Goal: Check status: Check status

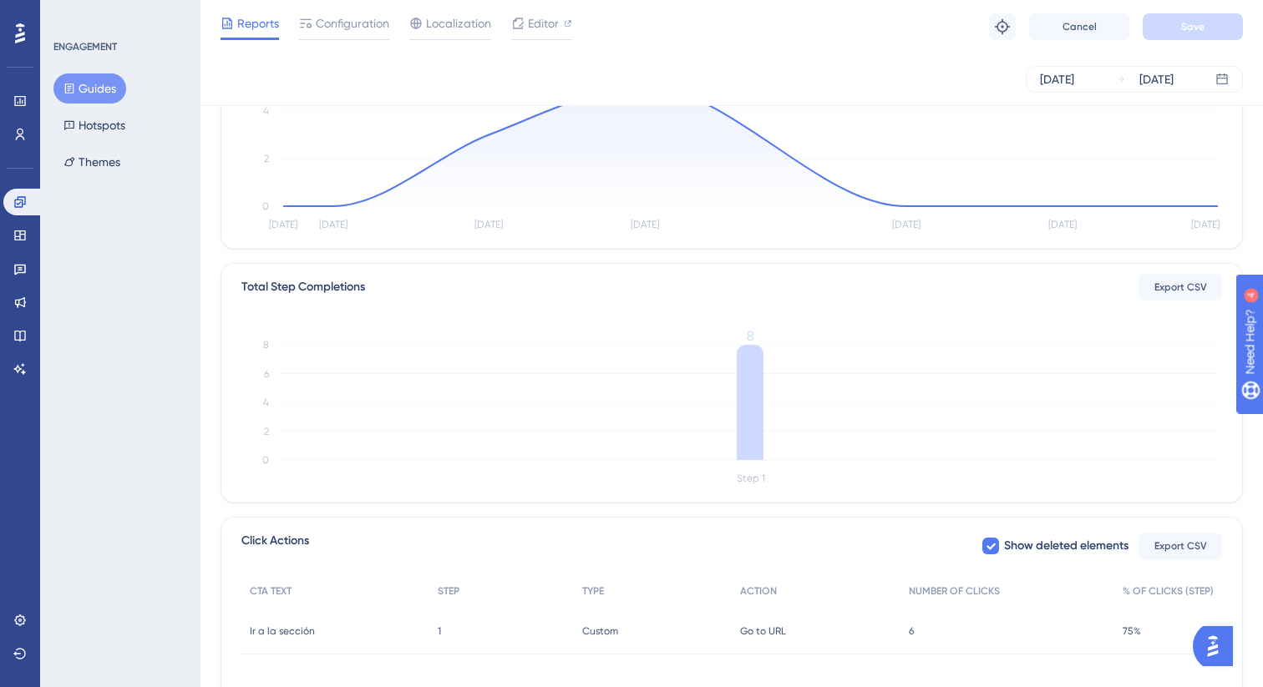
scroll to position [332, 0]
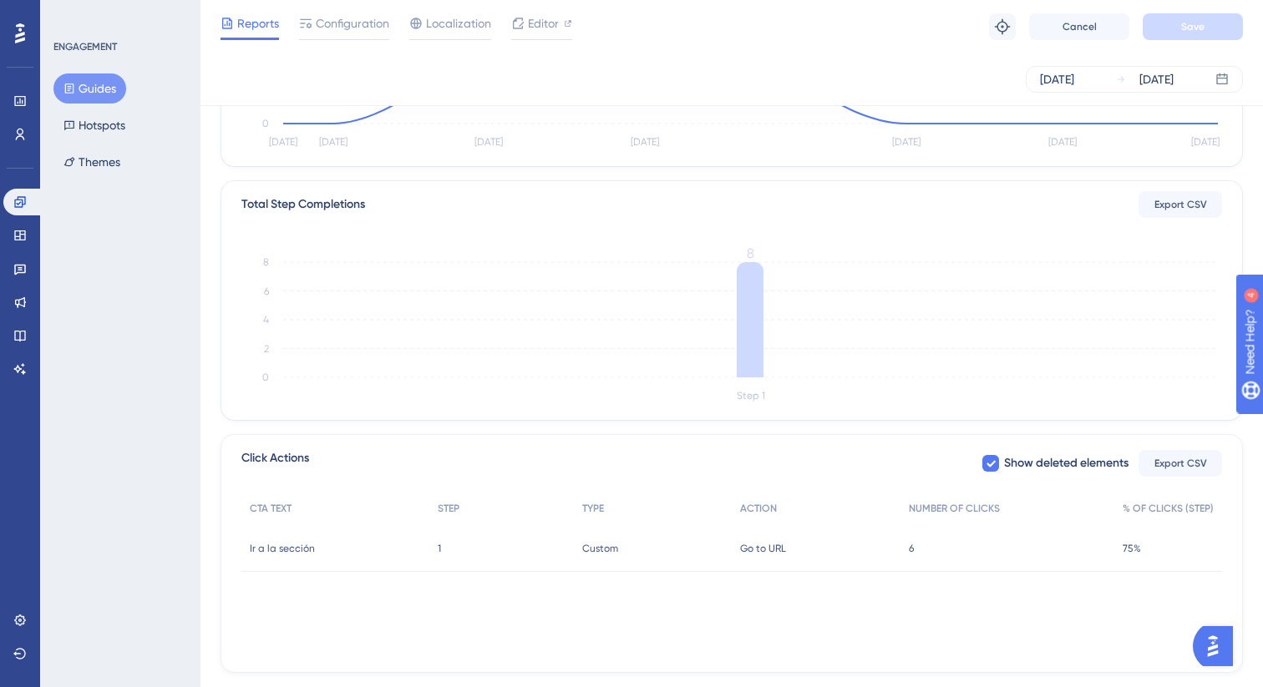
click at [605, 545] on span "Custom" at bounding box center [600, 548] width 36 height 13
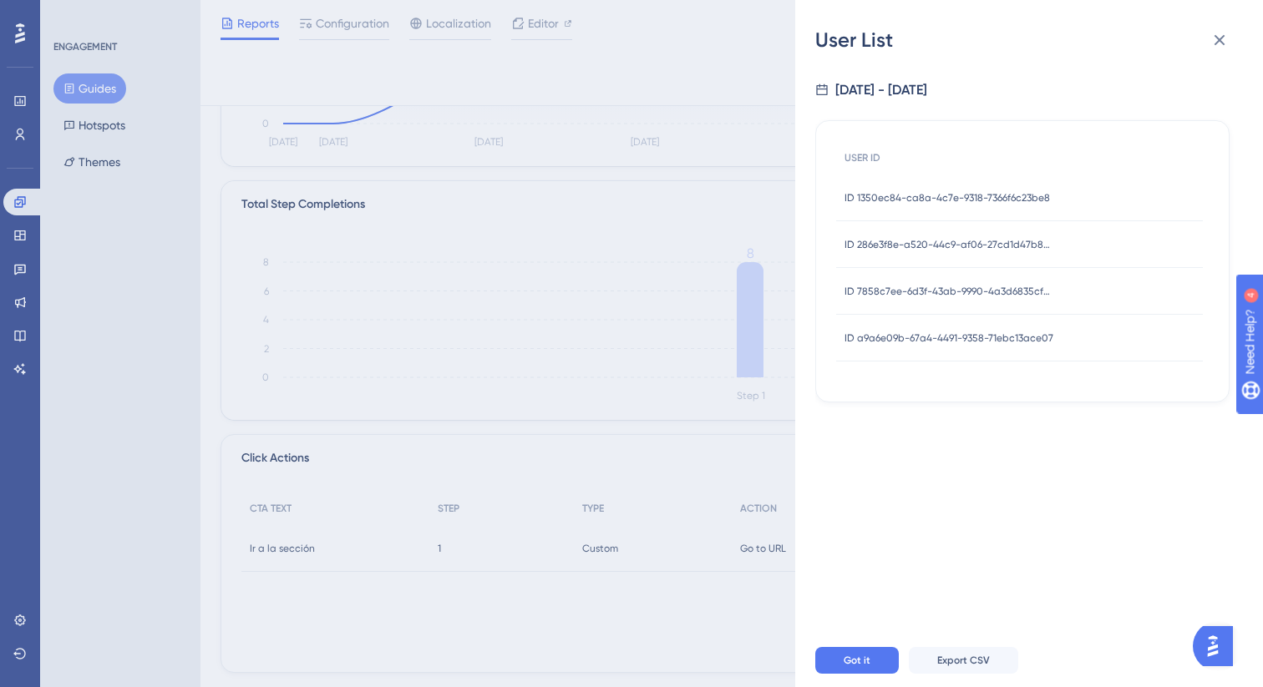
click at [965, 195] on span "ID 1350ec84-ca8a-4c7e-9318-7366f6c23be8" at bounding box center [946, 197] width 205 height 13
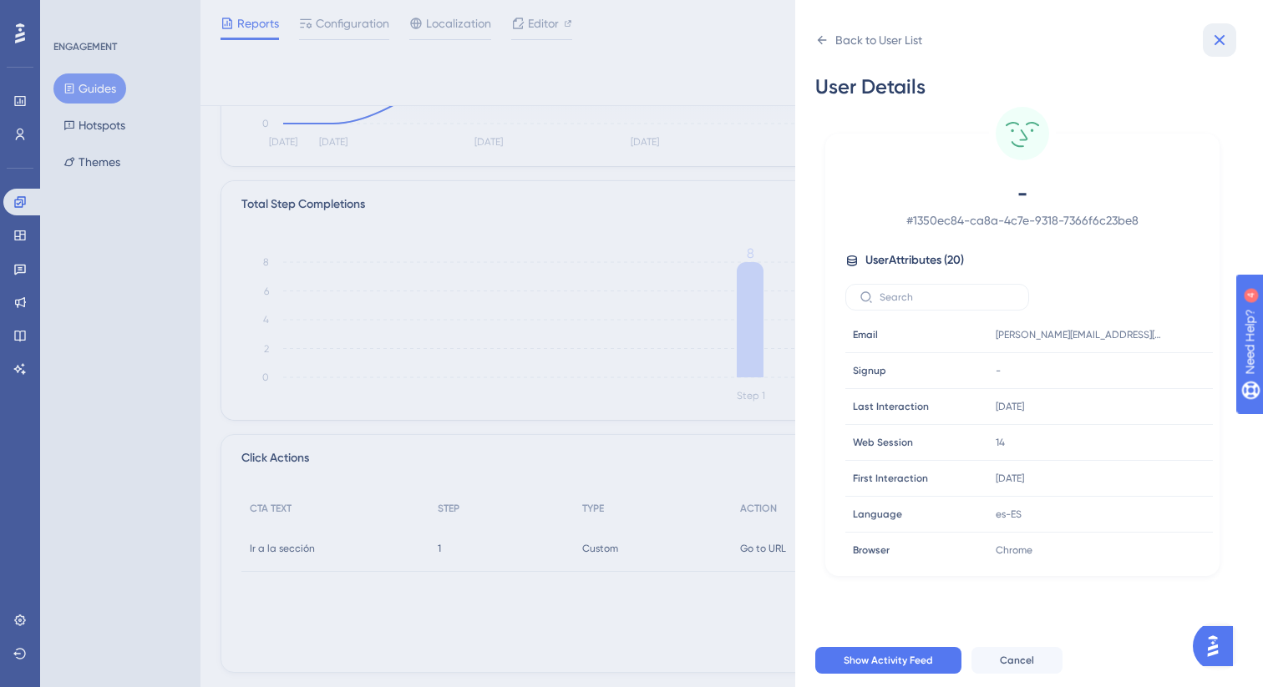
click at [1217, 38] on icon at bounding box center [1219, 40] width 11 height 11
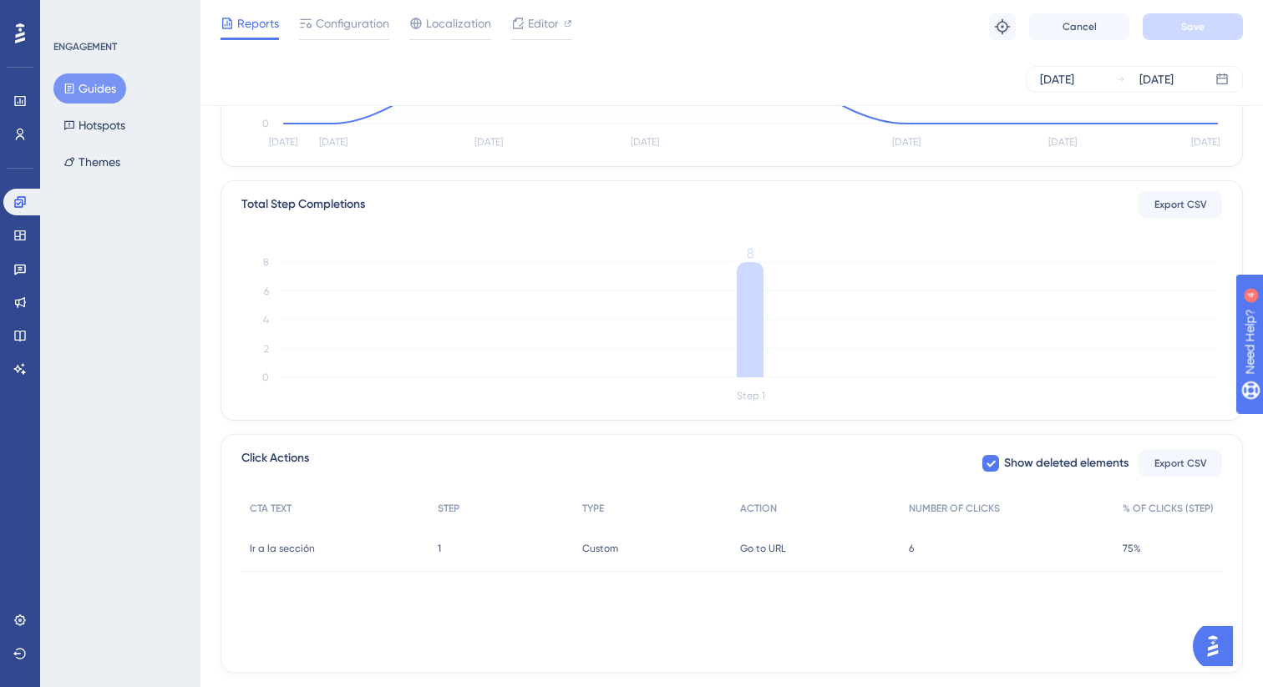
click at [851, 550] on div "Go to URL Go to URL" at bounding box center [816, 548] width 169 height 47
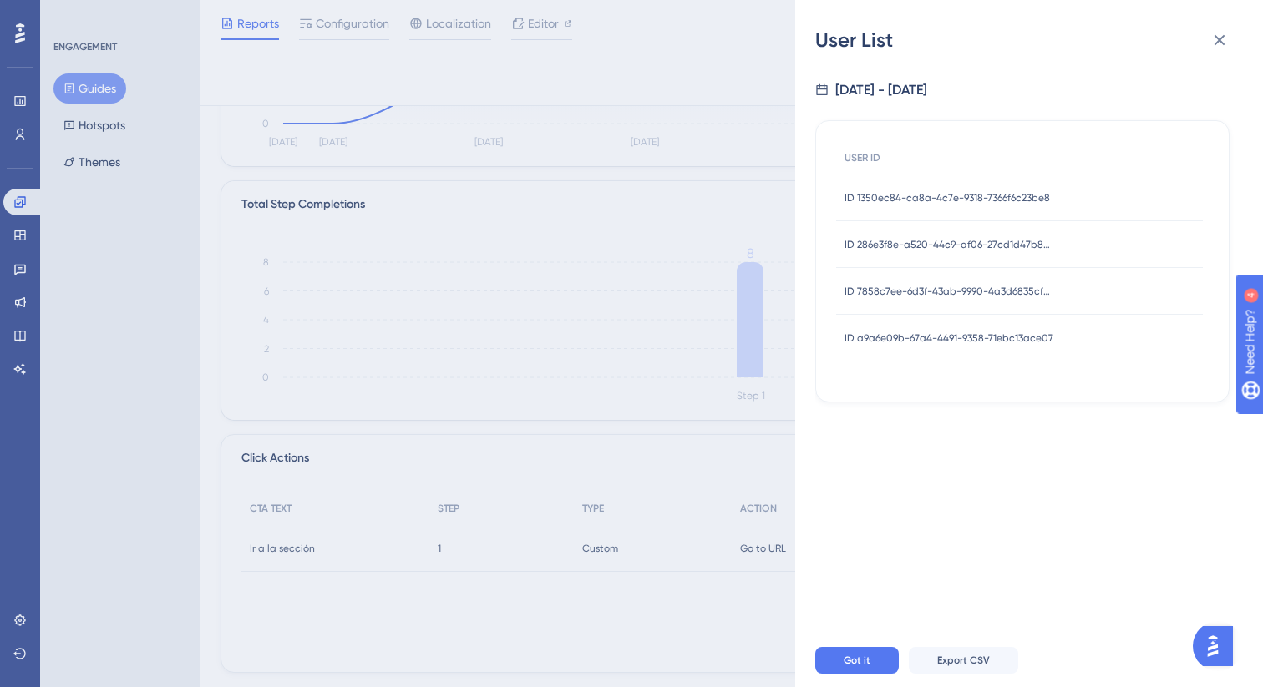
click at [946, 244] on span "ID 286e3f8e-a520-44c9-af06-27cd1d47b808" at bounding box center [948, 244] width 209 height 13
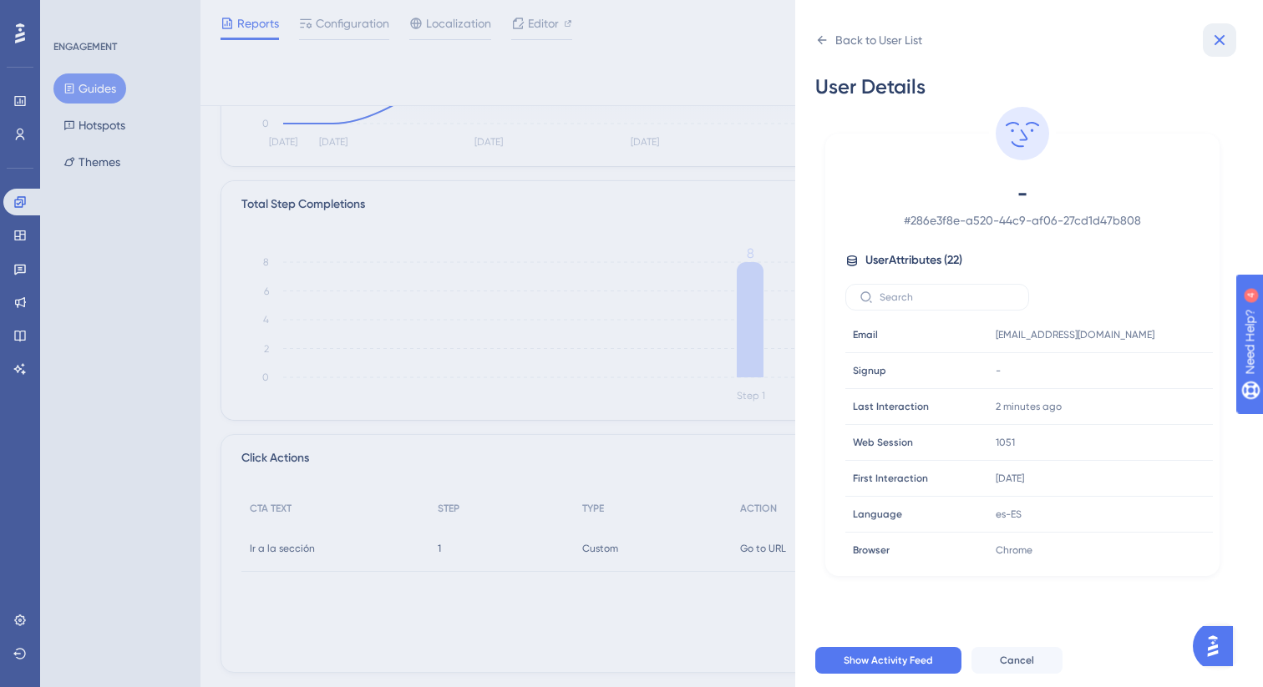
click at [1224, 44] on icon at bounding box center [1219, 40] width 11 height 11
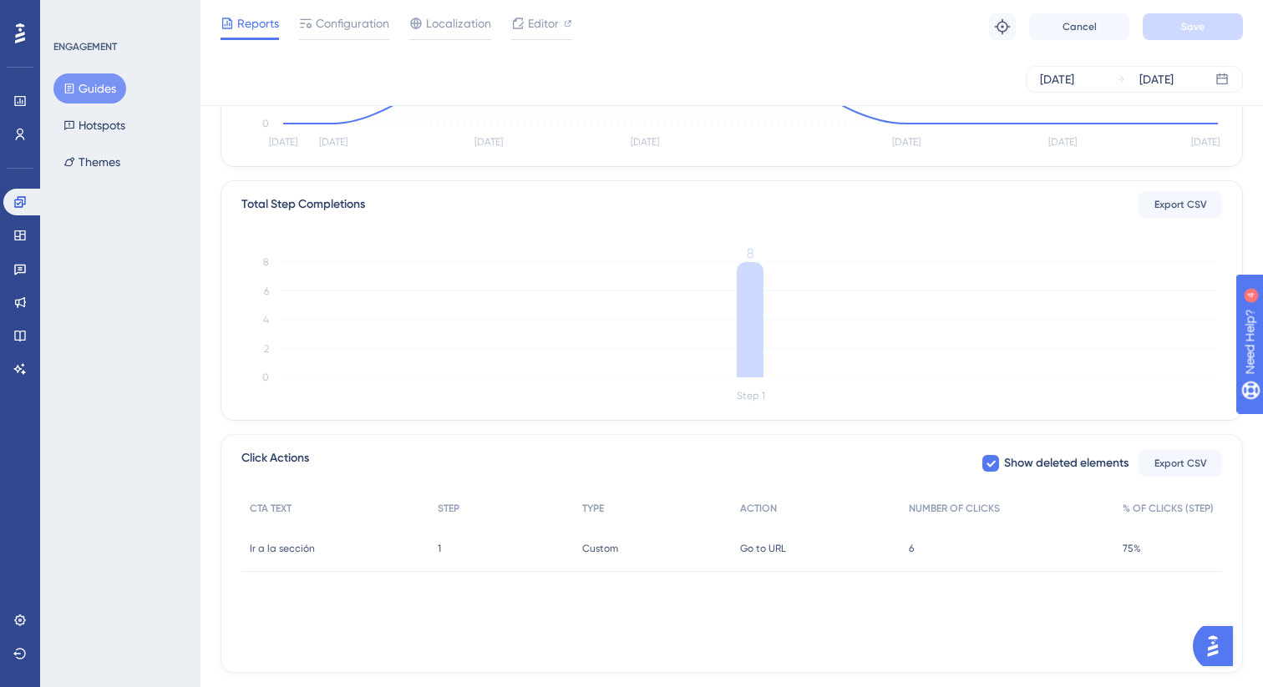
click at [780, 548] on span "Go to URL" at bounding box center [763, 548] width 46 height 13
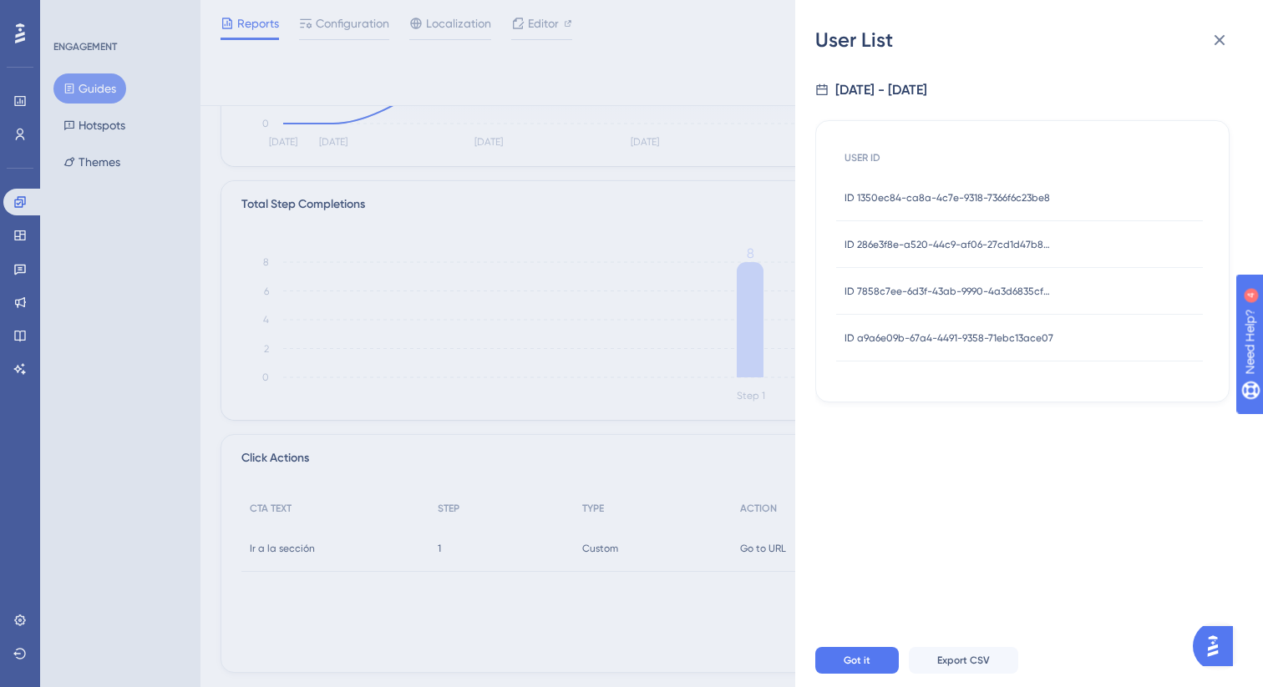
click at [1005, 283] on div "ID 7858c7ee-6d3f-43ab-9990-4a3d6835cf28 ID 7858c7ee-6d3f-43ab-9990-4a3d6835cf28" at bounding box center [948, 291] width 209 height 47
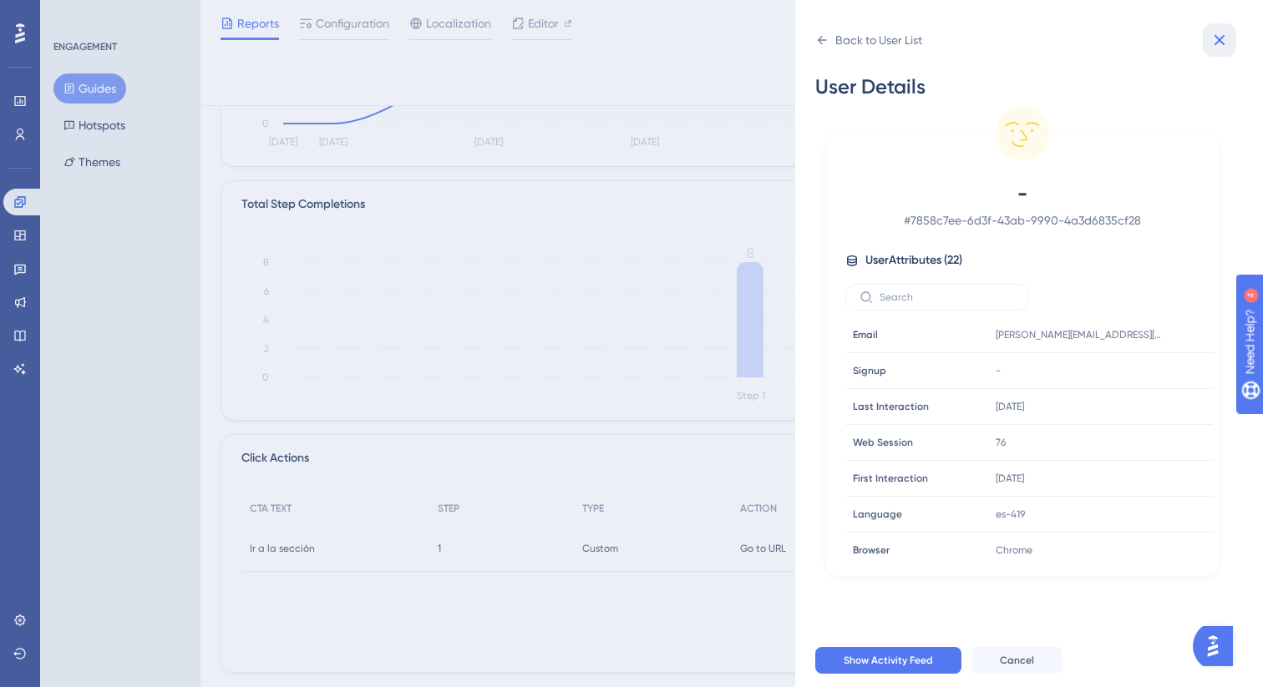
click at [1226, 38] on icon at bounding box center [1219, 40] width 20 height 20
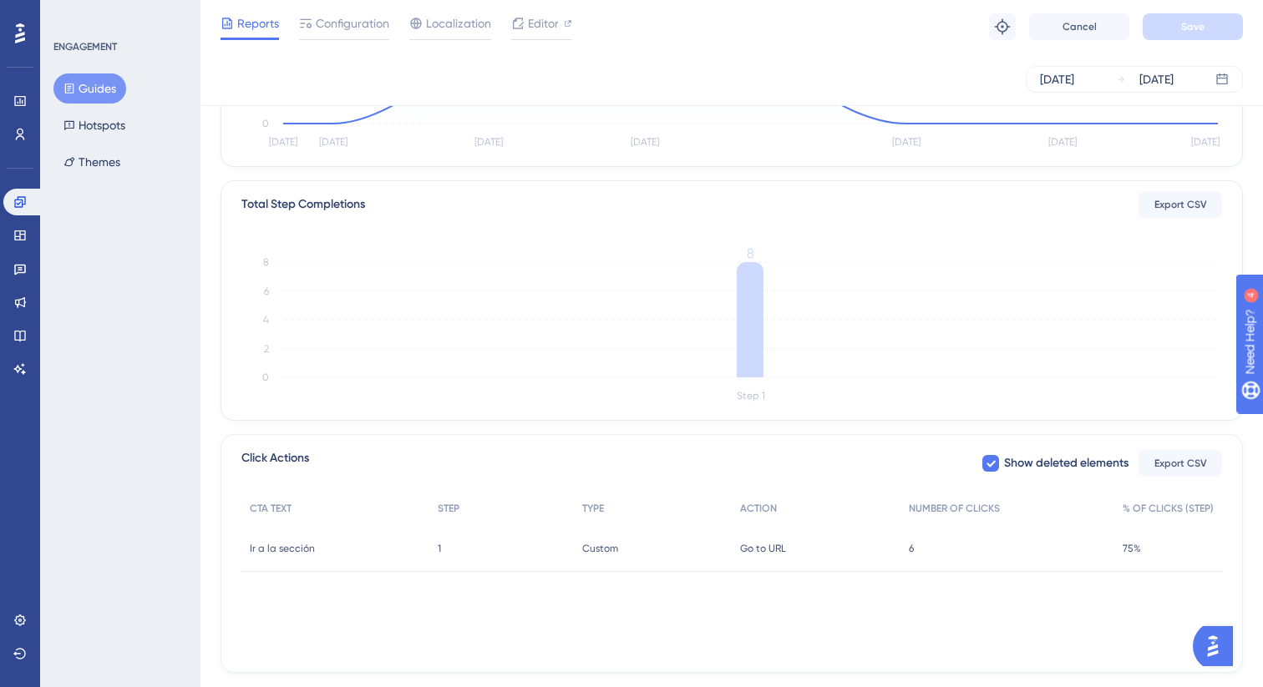
click at [754, 544] on span "Go to URL" at bounding box center [763, 548] width 46 height 13
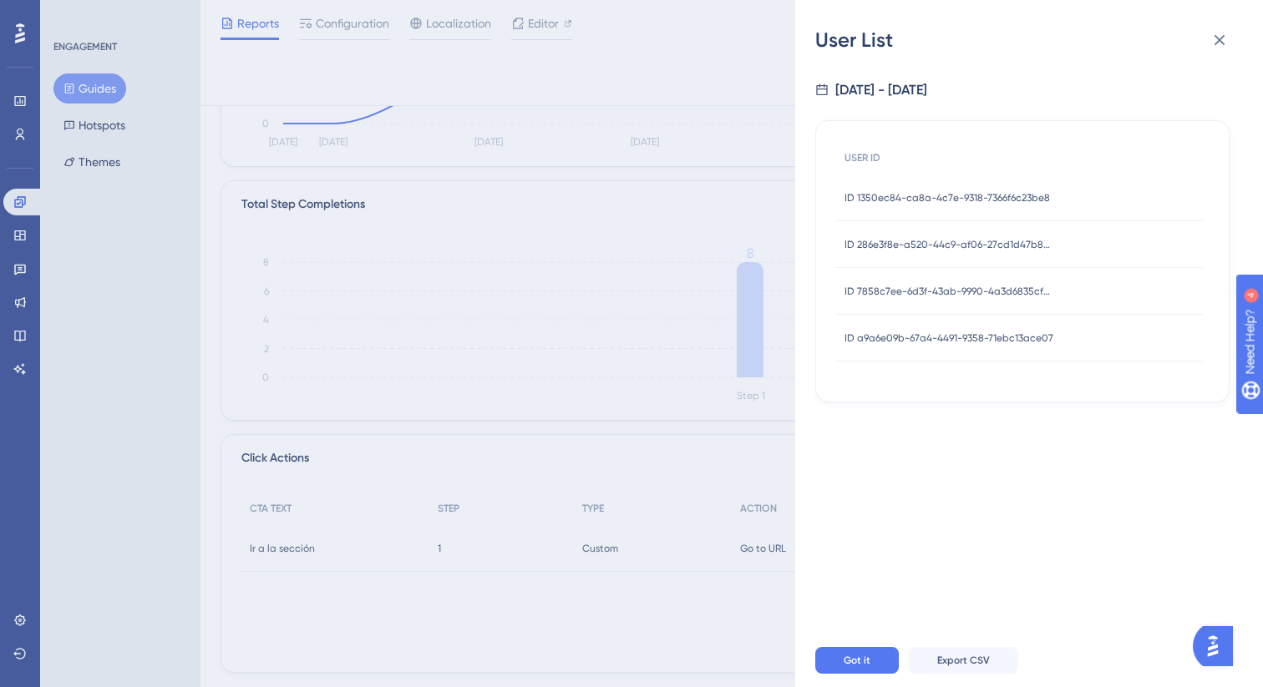
click at [923, 335] on span "ID a9a6e09b-67a4-4491-9358-71ebc13ace07" at bounding box center [948, 338] width 209 height 13
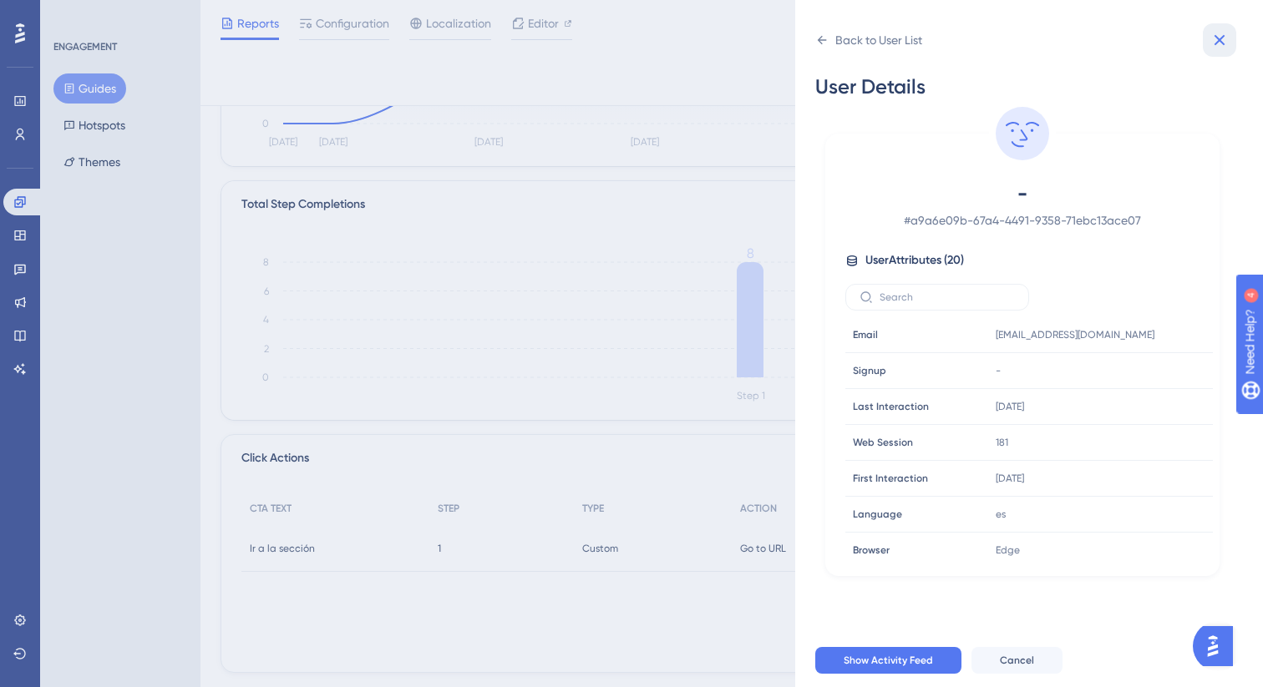
click at [1221, 38] on icon at bounding box center [1219, 40] width 11 height 11
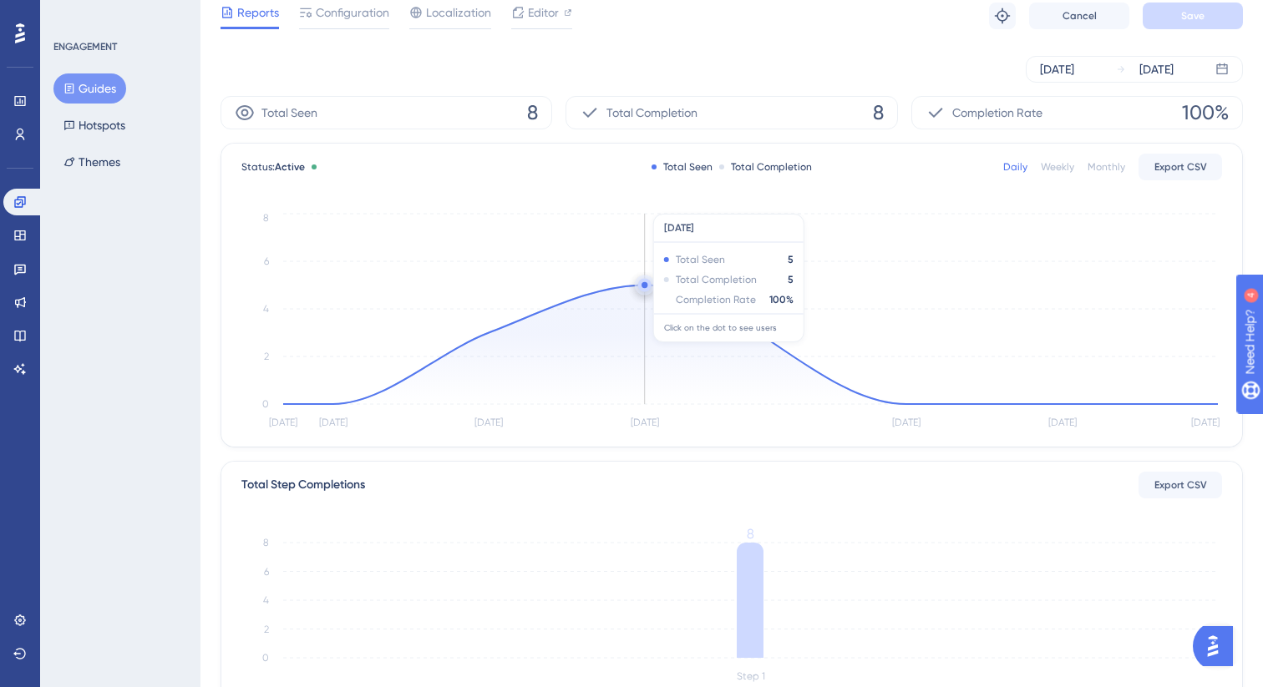
scroll to position [0, 0]
